Goal: Register for event/course

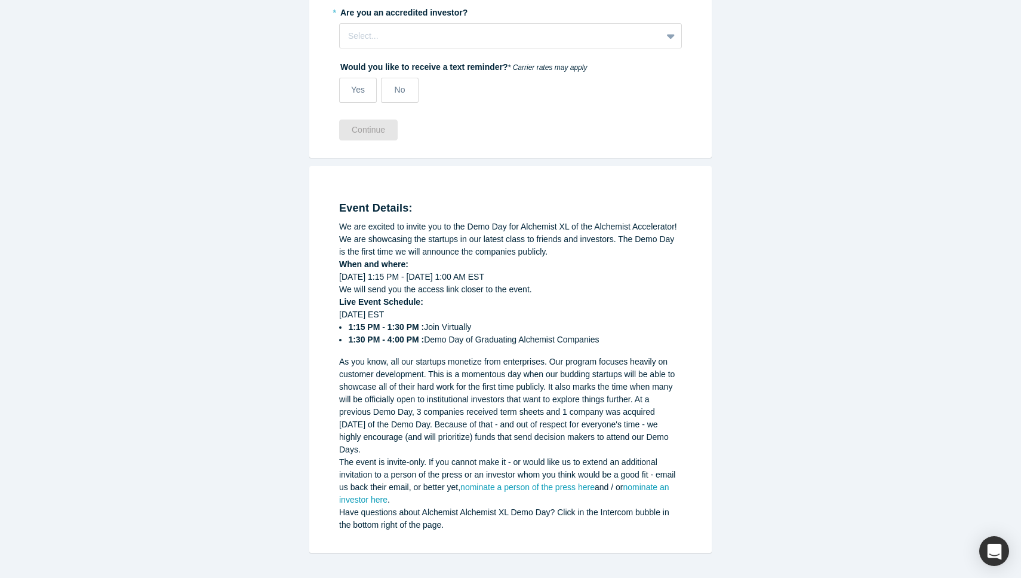
scroll to position [158, 0]
